Goal: Task Accomplishment & Management: Use online tool/utility

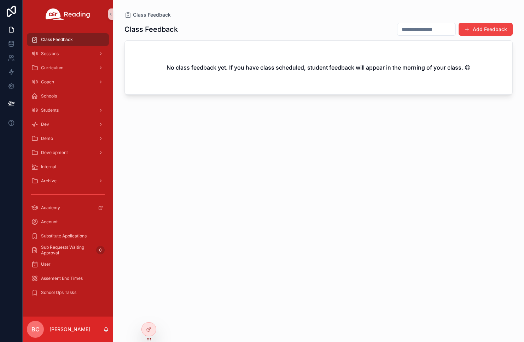
click at [152, 331] on div at bounding box center [149, 329] width 14 height 13
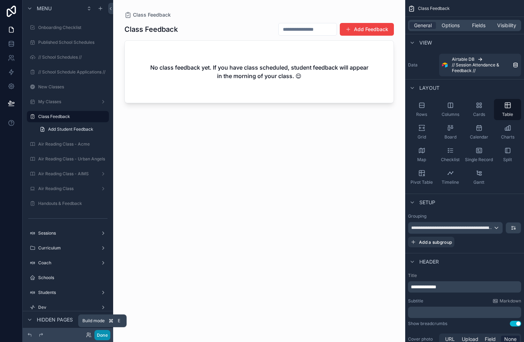
click at [104, 336] on button "Done" at bounding box center [102, 335] width 16 height 10
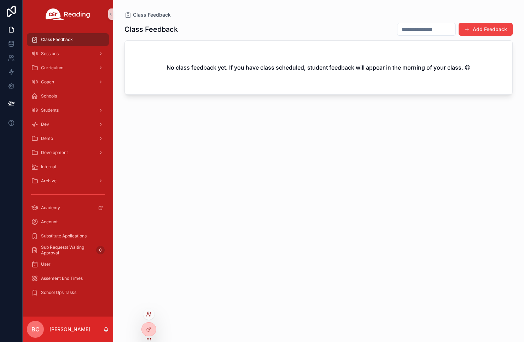
click at [150, 314] on icon at bounding box center [150, 313] width 1 height 2
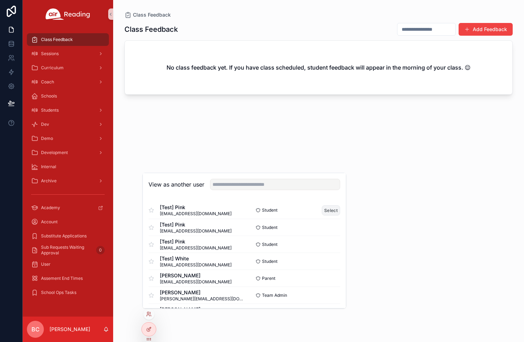
click at [327, 208] on button "Select" at bounding box center [330, 210] width 18 height 10
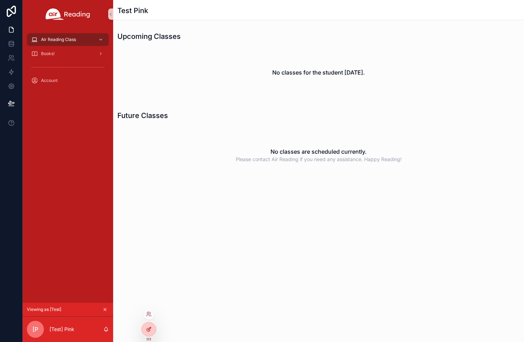
click at [153, 329] on div at bounding box center [149, 329] width 14 height 13
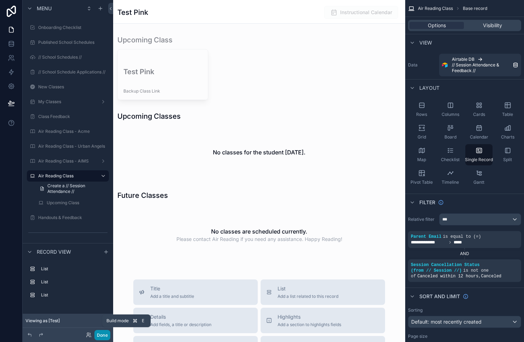
click at [104, 337] on button "Done" at bounding box center [102, 335] width 16 height 10
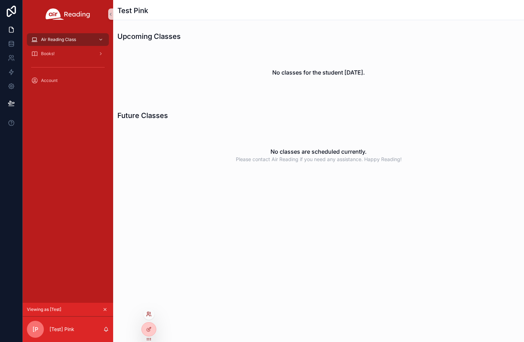
click at [149, 314] on icon at bounding box center [149, 314] width 6 height 6
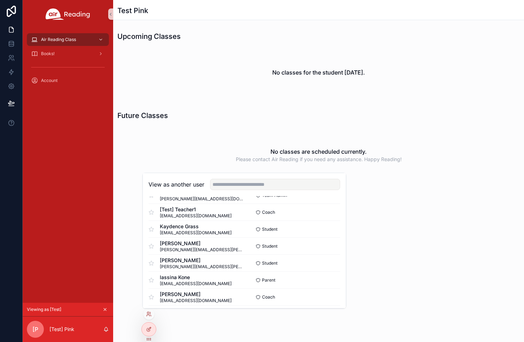
scroll to position [169, 0]
click at [335, 226] on button "Select" at bounding box center [330, 228] width 18 height 10
